Goal: Task Accomplishment & Management: Complete application form

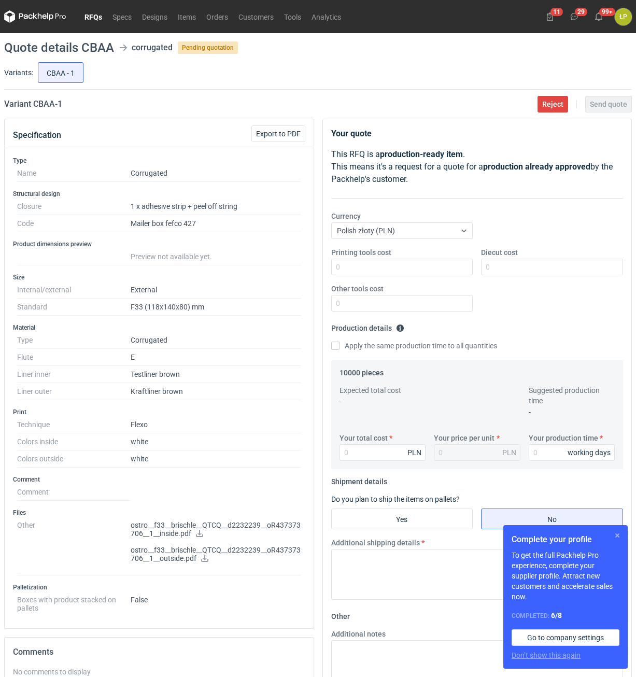
click at [614, 532] on button "button" at bounding box center [617, 535] width 12 height 12
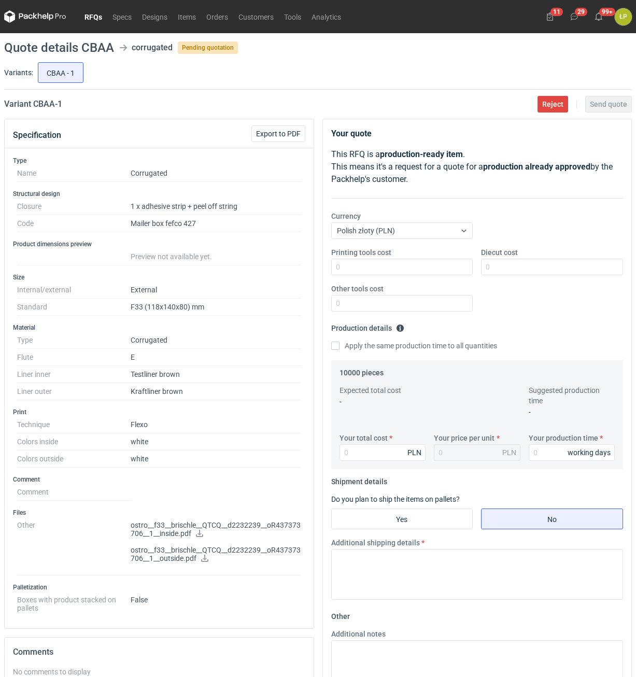
click at [199, 533] on icon at bounding box center [199, 532] width 7 height 7
click at [203, 558] on icon at bounding box center [204, 557] width 8 height 7
drag, startPoint x: 77, startPoint y: 104, endPoint x: 34, endPoint y: 108, distance: 43.7
click at [34, 108] on div "Variant CBAA - 1 Reject Send quote" at bounding box center [317, 104] width 627 height 12
copy h2 "CBAA - 1"
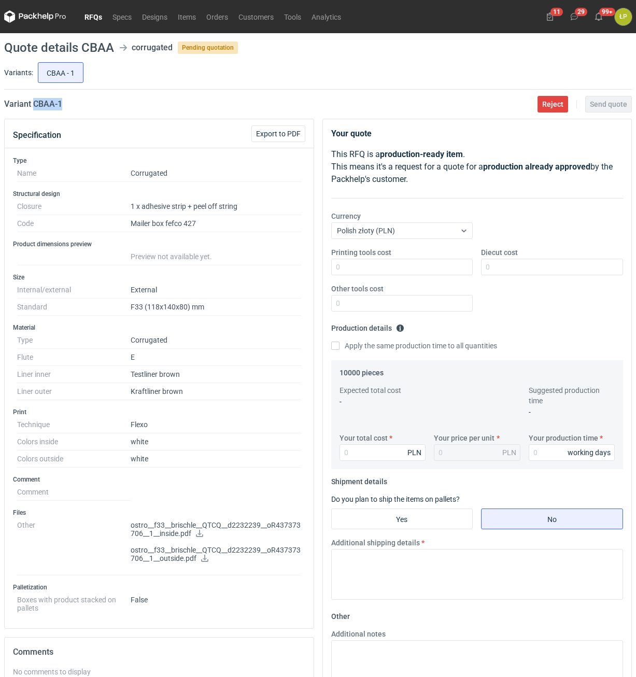
click at [199, 533] on icon at bounding box center [199, 532] width 7 height 7
click at [401, 267] on input "Printing tools cost" at bounding box center [402, 267] width 142 height 17
click at [431, 269] on input "Printing tools cost" at bounding box center [402, 267] width 142 height 17
type input "1400"
click at [548, 263] on input "Diecut cost" at bounding box center [552, 267] width 142 height 17
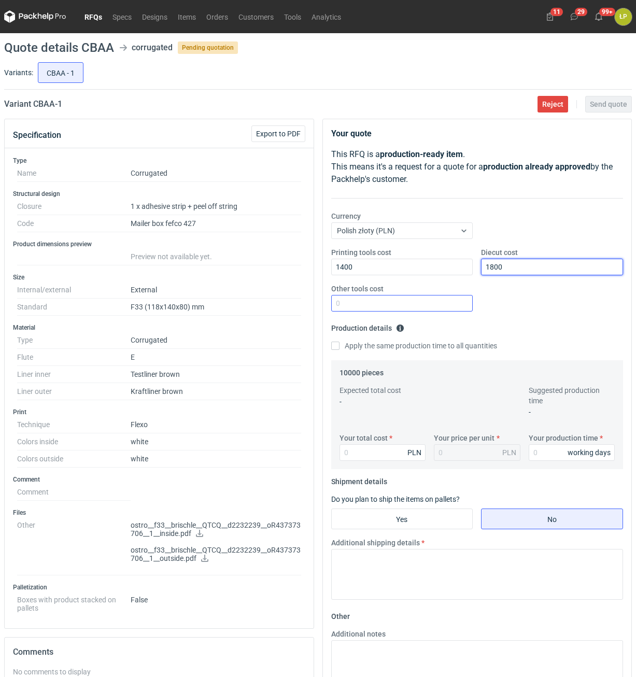
type input "1800"
click at [459, 306] on input "Other tools cost" at bounding box center [402, 303] width 142 height 17
type input "0"
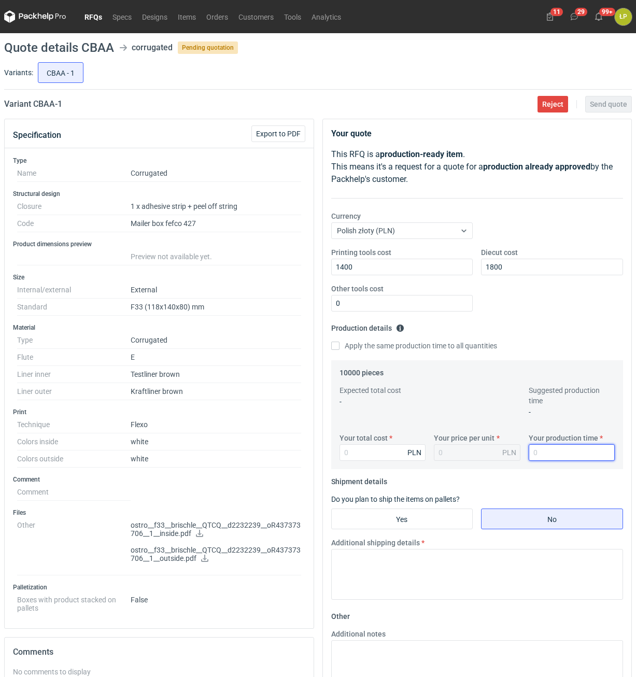
click at [543, 456] on input "Your production time" at bounding box center [571, 452] width 87 height 17
type input "15"
click at [401, 455] on input "Your total cost" at bounding box center [382, 452] width 87 height 17
type input "7300"
type input "0.73"
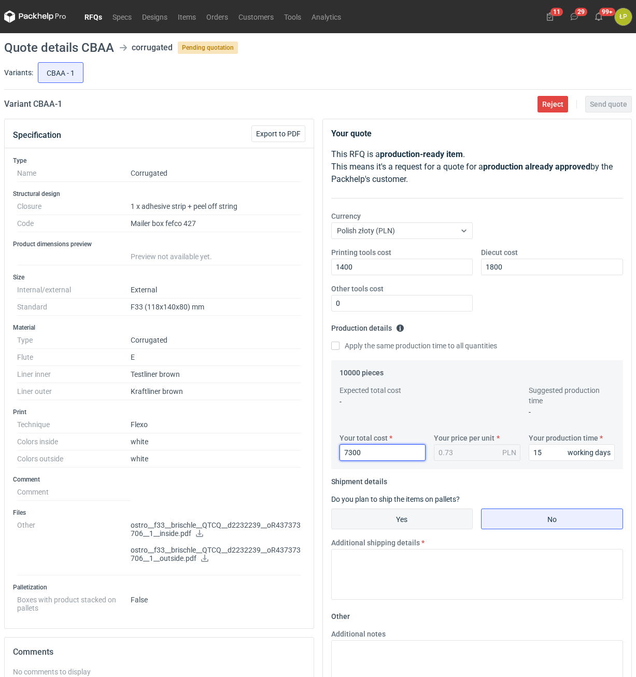
type input "7300"
drag, startPoint x: 430, startPoint y: 518, endPoint x: 427, endPoint y: 511, distance: 7.2
click at [431, 518] on input "Yes" at bounding box center [402, 519] width 141 height 20
radio input "true"
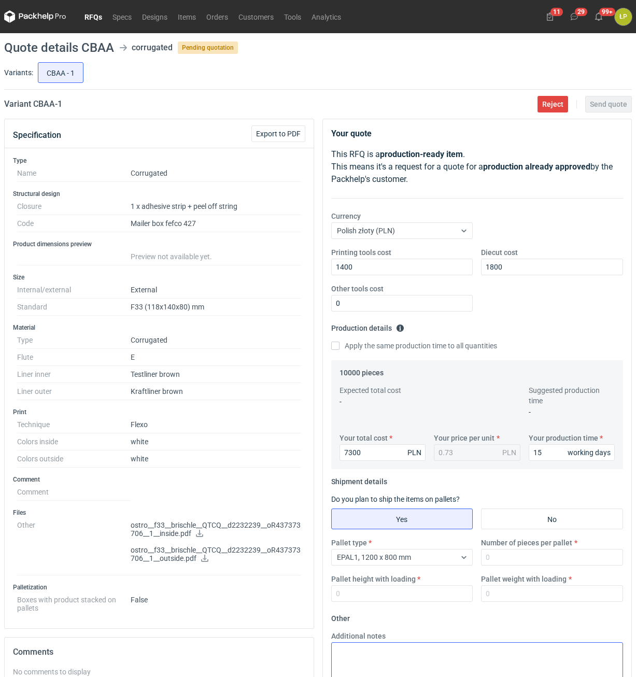
scroll to position [208, 0]
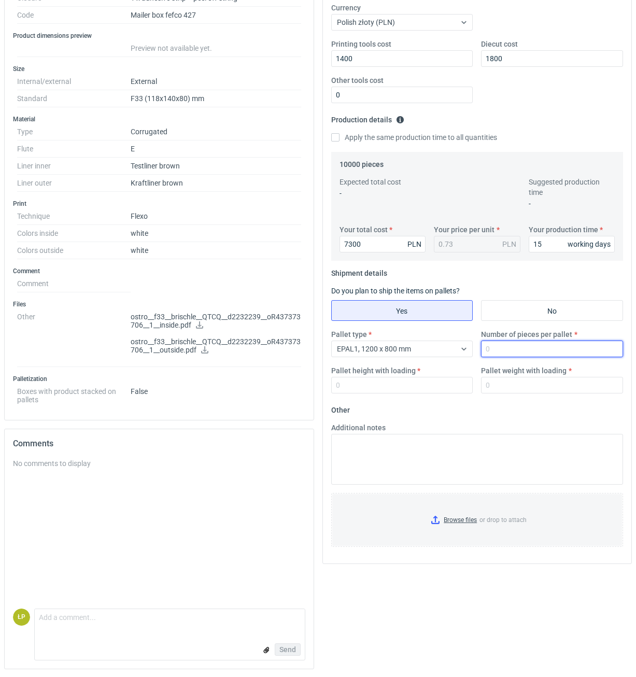
click at [505, 354] on input "Number of pieces per pallet" at bounding box center [552, 348] width 142 height 17
type input "4000"
click at [442, 390] on input "Pallet height with loading" at bounding box center [402, 385] width 142 height 17
type input "1800"
click at [508, 388] on input "Pallet weight with loading" at bounding box center [552, 385] width 142 height 17
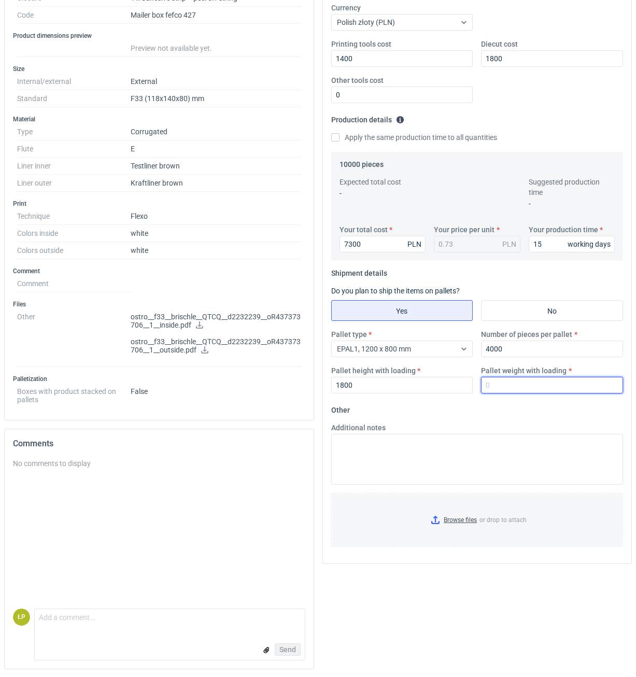
drag, startPoint x: 487, startPoint y: 390, endPoint x: 493, endPoint y: 385, distance: 7.4
click at [490, 389] on input "Pallet weight with loading" at bounding box center [552, 385] width 142 height 17
click at [493, 385] on input "Pallet weight with loading" at bounding box center [552, 385] width 142 height 17
type input "400"
click at [489, 410] on fieldset "Other Additional notes Browse files or drop to attach" at bounding box center [477, 477] width 292 height 153
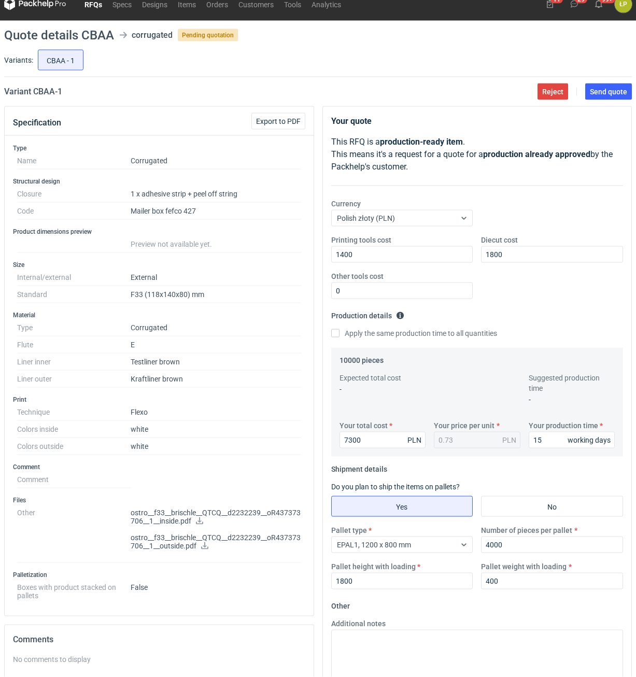
scroll to position [0, 0]
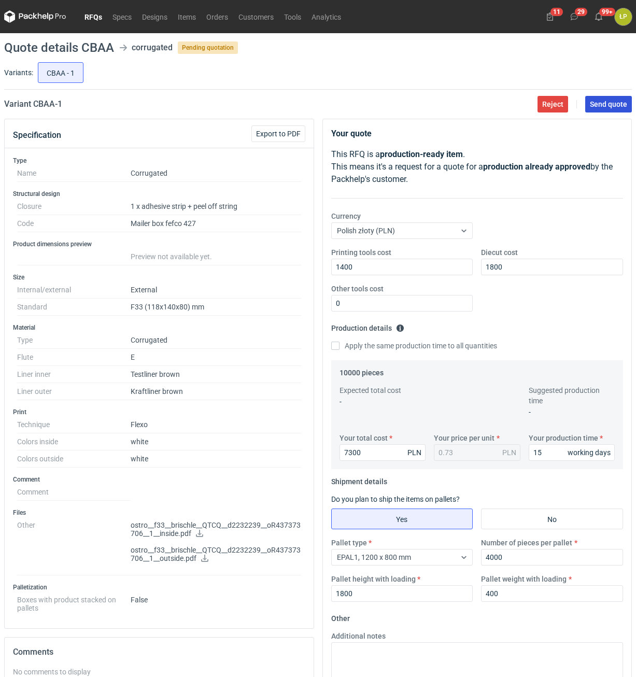
click at [603, 111] on button "Send quote" at bounding box center [608, 104] width 47 height 17
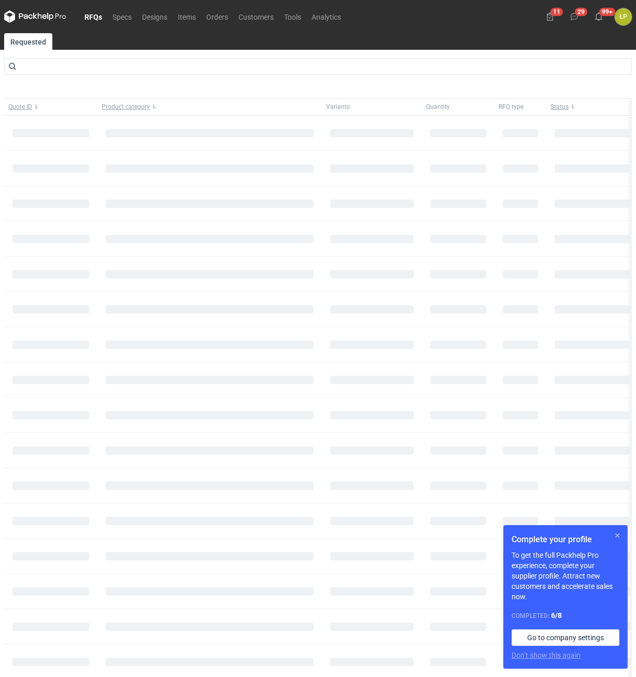
click at [616, 534] on button "button" at bounding box center [617, 535] width 12 height 12
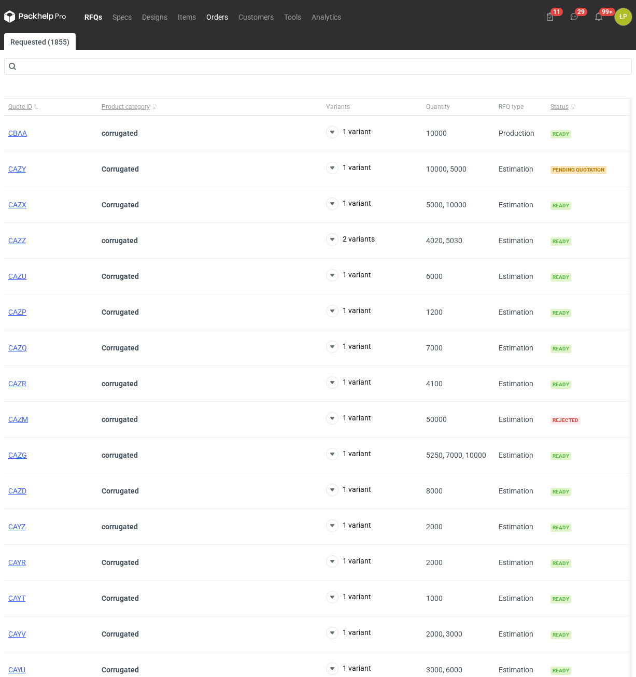
click at [214, 19] on link "Orders" at bounding box center [217, 16] width 32 height 12
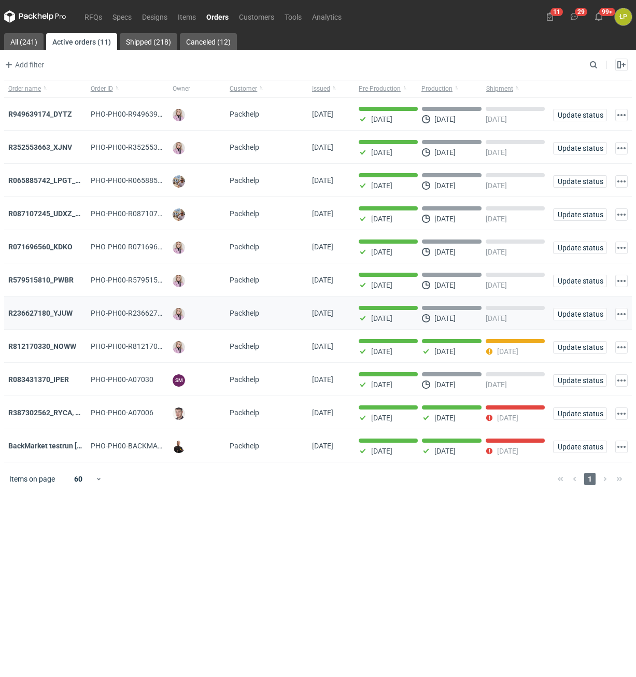
click at [49, 309] on div "R236627180_YJUW" at bounding box center [45, 312] width 82 height 33
click at [50, 310] on strong "R236627180_YJUW" at bounding box center [40, 313] width 64 height 8
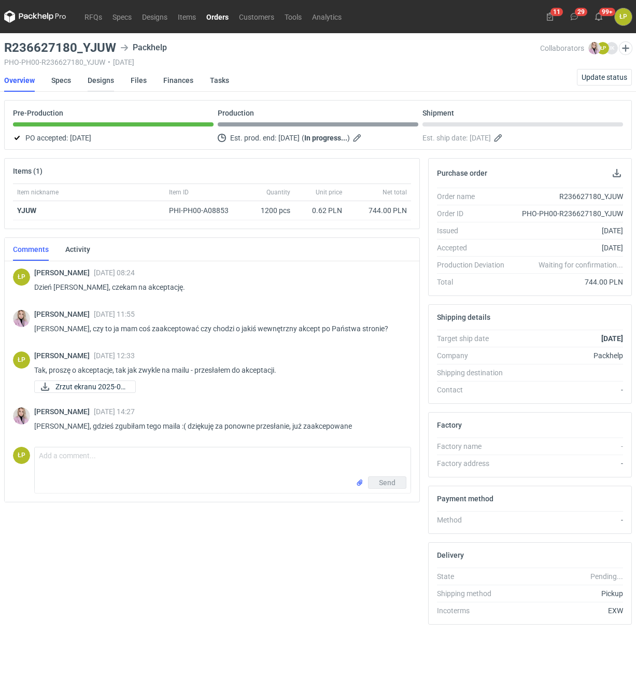
click at [90, 82] on link "Designs" at bounding box center [101, 80] width 26 height 23
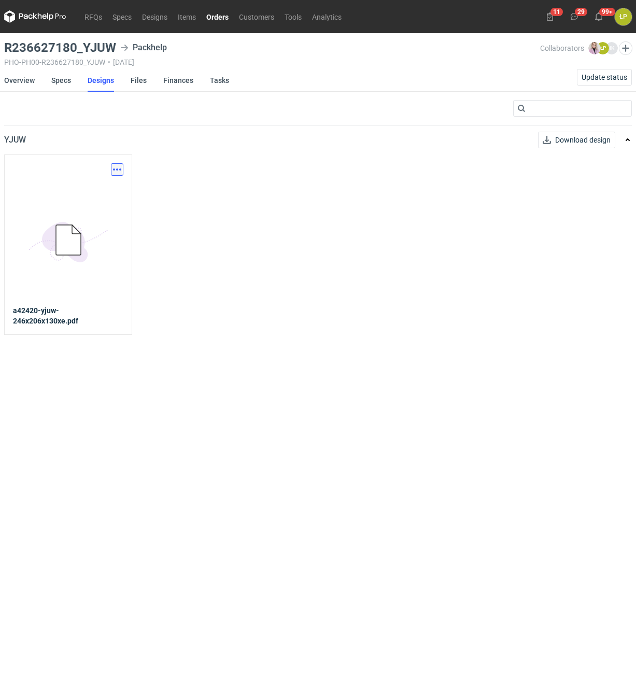
click at [121, 167] on button "button" at bounding box center [117, 169] width 12 height 12
click at [115, 186] on link "Download design part" at bounding box center [71, 192] width 95 height 17
click at [21, 78] on link "Overview" at bounding box center [19, 80] width 31 height 23
